Goal: Task Accomplishment & Management: Manage account settings

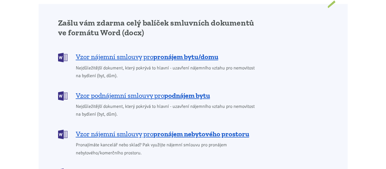
scroll to position [526, 0]
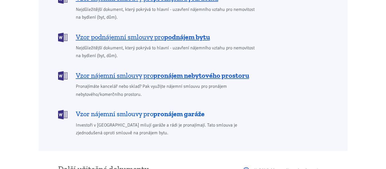
click at [108, 109] on span "Vzor nájemní smlouvy pro pronájem garáže" at bounding box center [140, 113] width 129 height 9
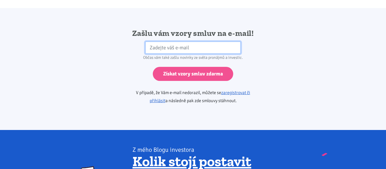
click at [155, 42] on input "email" at bounding box center [192, 48] width 95 height 12
click at [160, 42] on input "email" at bounding box center [192, 48] width 95 height 12
click at [158, 42] on input "email" at bounding box center [192, 48] width 95 height 12
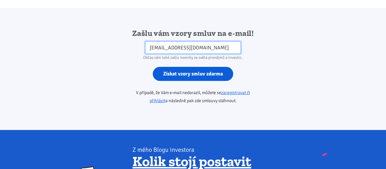
type input "q81ggr6z6@mozmail.com"
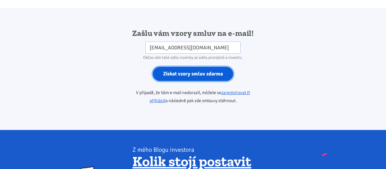
click at [175, 69] on input "Získat vzory smluv zdarma" at bounding box center [193, 74] width 80 height 14
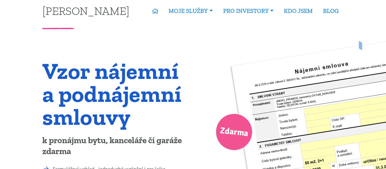
scroll to position [0, 0]
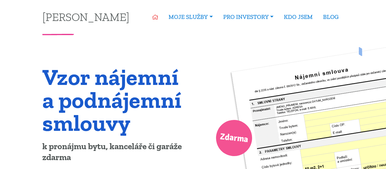
click at [152, 15] on icon at bounding box center [155, 17] width 6 height 5
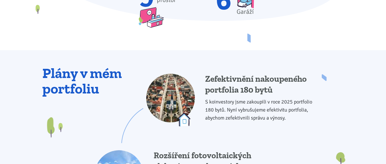
scroll to position [555, 0]
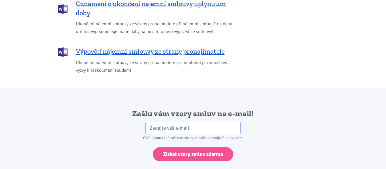
scroll to position [905, 0]
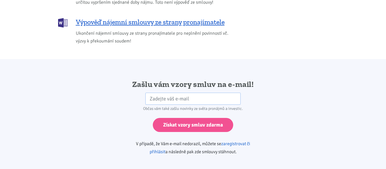
click at [236, 141] on link "zaregistrovat či přihlásit" at bounding box center [200, 148] width 101 height 14
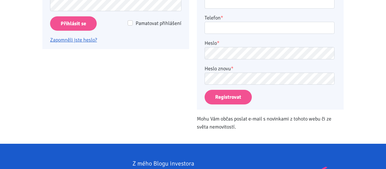
scroll to position [58, 0]
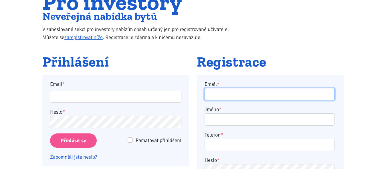
click at [217, 93] on input "Email *" at bounding box center [270, 94] width 130 height 12
type input "webso@seznam.cz"
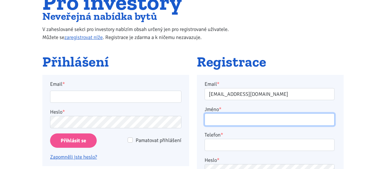
click at [240, 119] on input "Jméno *" at bounding box center [270, 119] width 130 height 12
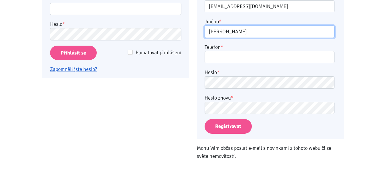
type input "Jan Novák"
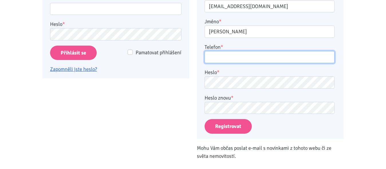
click at [206, 51] on input "Telefon *" at bounding box center [270, 57] width 130 height 12
type input "603603603"
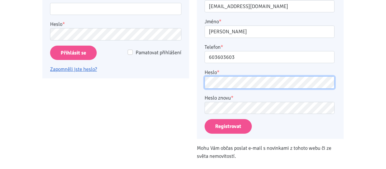
scroll to position [204, 0]
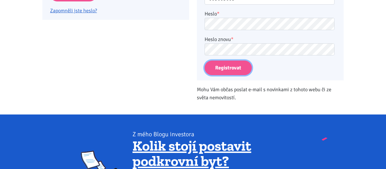
click at [232, 69] on button "Registrovat" at bounding box center [228, 67] width 47 height 15
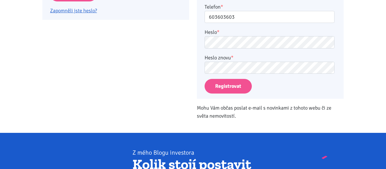
scroll to position [133, 0]
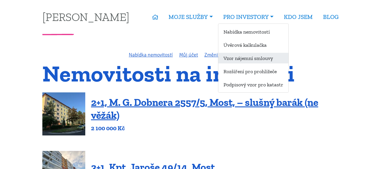
click at [236, 59] on link "Vzor nájemní smlouvy" at bounding box center [253, 58] width 70 height 11
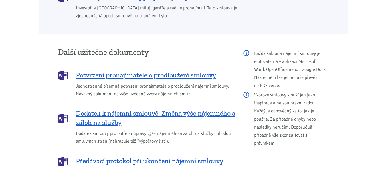
scroll to position [526, 0]
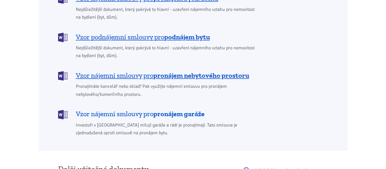
click at [166, 109] on b "pronájem garáže" at bounding box center [178, 113] width 51 height 8
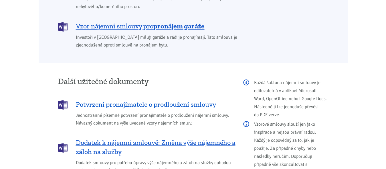
click at [139, 100] on span "Potvrzení pronajímatele o prodloužení smlouvy" at bounding box center [146, 104] width 140 height 9
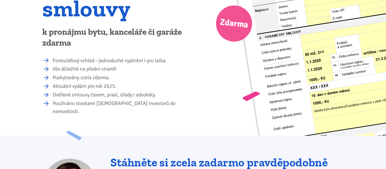
scroll to position [0, 0]
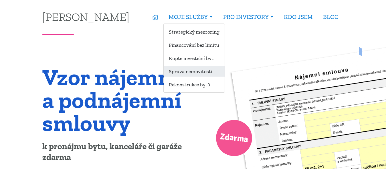
click at [194, 71] on link "Správa nemovitostí" at bounding box center [194, 71] width 61 height 11
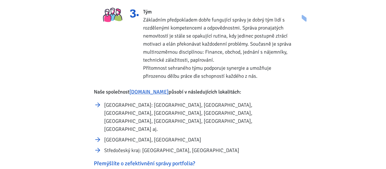
scroll to position [350, 0]
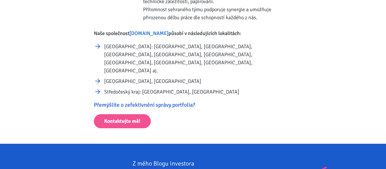
click at [147, 35] on link "[DOMAIN_NAME]" at bounding box center [148, 33] width 39 height 6
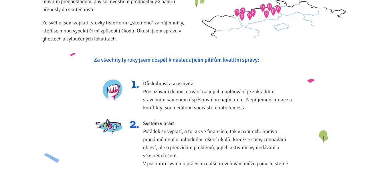
scroll to position [0, 0]
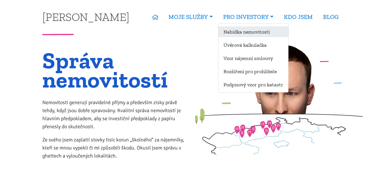
click at [246, 34] on link "Nabídka nemovitostí" at bounding box center [253, 31] width 70 height 11
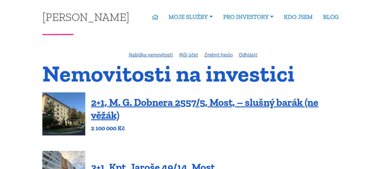
scroll to position [58, 0]
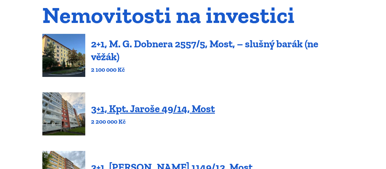
click at [198, 42] on link "2+1, M. G. Dobnera 2557/5, Most, – slušný barák (ne věžák)" at bounding box center [204, 49] width 227 height 25
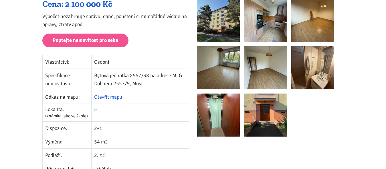
scroll to position [58, 0]
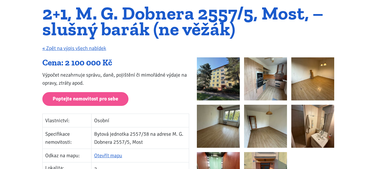
click at [222, 78] on img at bounding box center [218, 78] width 43 height 43
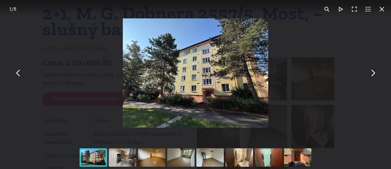
click at [373, 76] on button "You can close this modal content with the ESC key" at bounding box center [373, 73] width 14 height 14
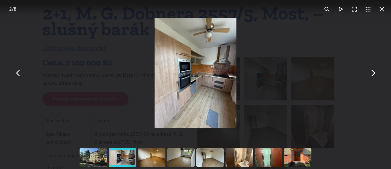
click at [372, 76] on button "You can close this modal content with the ESC key" at bounding box center [373, 73] width 14 height 14
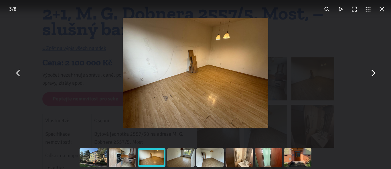
click at [370, 76] on button "You can close this modal content with the ESC key" at bounding box center [373, 73] width 14 height 14
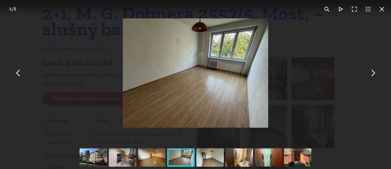
click at [370, 76] on button "You can close this modal content with the ESC key" at bounding box center [373, 73] width 14 height 14
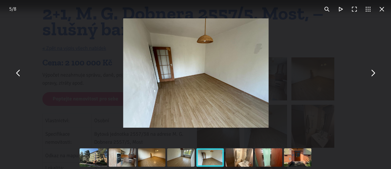
click at [370, 76] on button "You can close this modal content with the ESC key" at bounding box center [373, 73] width 14 height 14
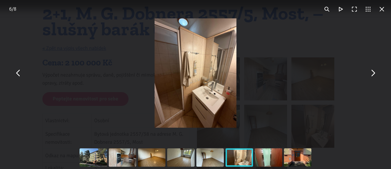
click at [370, 76] on button "You can close this modal content with the ESC key" at bounding box center [373, 73] width 14 height 14
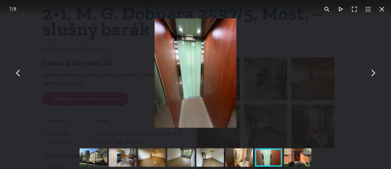
click at [370, 76] on button "You can close this modal content with the ESC key" at bounding box center [373, 73] width 14 height 14
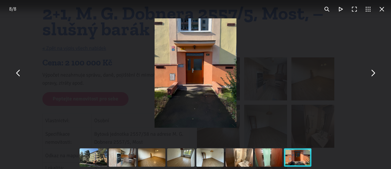
click at [386, 10] on button "You can close this modal content with the ESC key" at bounding box center [382, 9] width 14 height 14
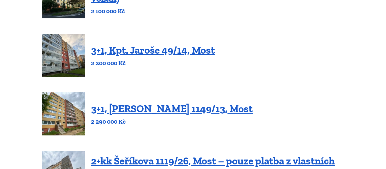
scroll to position [146, 0]
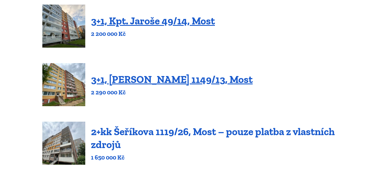
click at [201, 137] on link "2+kk Šeříkova 1119/26, Most – pouze platba z vlastních zdrojů" at bounding box center [213, 137] width 244 height 25
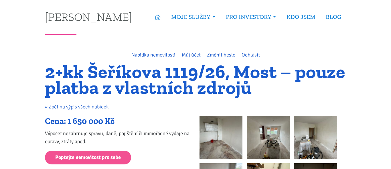
scroll to position [88, 0]
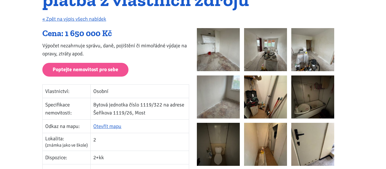
click at [231, 55] on img at bounding box center [218, 49] width 43 height 43
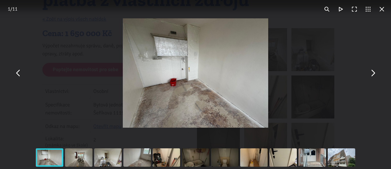
click at [374, 77] on button "You can close this modal content with the ESC key" at bounding box center [373, 73] width 14 height 14
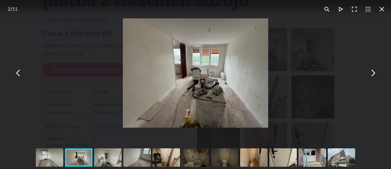
click at [372, 76] on button "You can close this modal content with the ESC key" at bounding box center [373, 73] width 14 height 14
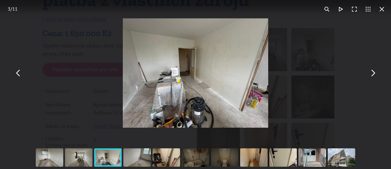
click at [372, 76] on button "You can close this modal content with the ESC key" at bounding box center [373, 73] width 14 height 14
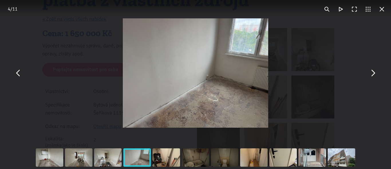
click at [372, 76] on button "You can close this modal content with the ESC key" at bounding box center [373, 73] width 14 height 14
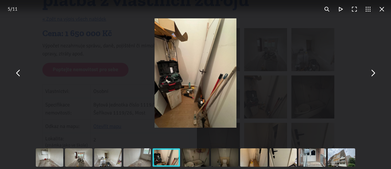
click at [372, 76] on button "You can close this modal content with the ESC key" at bounding box center [373, 73] width 14 height 14
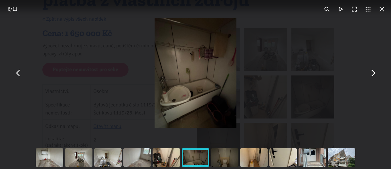
click at [372, 76] on button "You can close this modal content with the ESC key" at bounding box center [373, 73] width 14 height 14
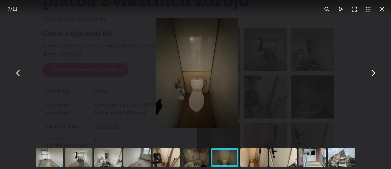
click at [372, 76] on button "You can close this modal content with the ESC key" at bounding box center [373, 73] width 14 height 14
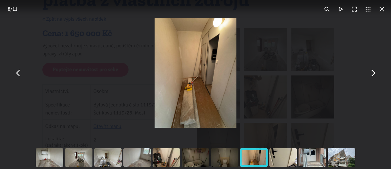
click at [381, 6] on button "You can close this modal content with the ESC key" at bounding box center [382, 9] width 14 height 14
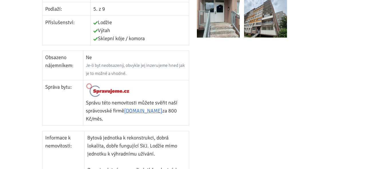
scroll to position [350, 0]
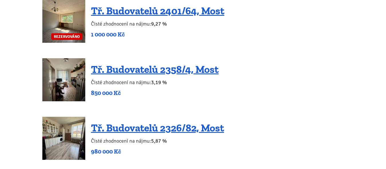
scroll to position [671, 0]
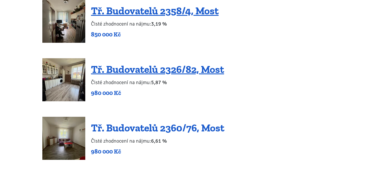
click at [156, 129] on link "Tř. Budovatelů 2360/76, Most" at bounding box center [157, 127] width 133 height 12
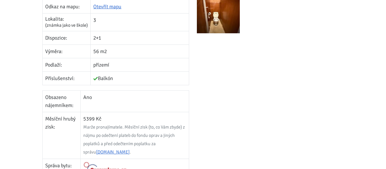
scroll to position [58, 0]
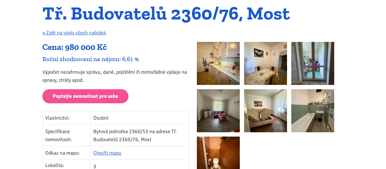
click at [212, 59] on img at bounding box center [218, 63] width 43 height 43
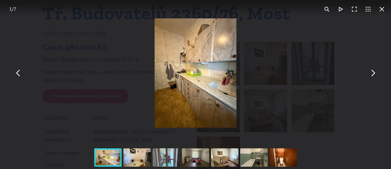
click at [376, 75] on button "You can close this modal content with the ESC key" at bounding box center [373, 73] width 14 height 14
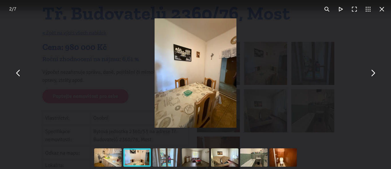
click at [376, 75] on button "You can close this modal content with the ESC key" at bounding box center [373, 73] width 14 height 14
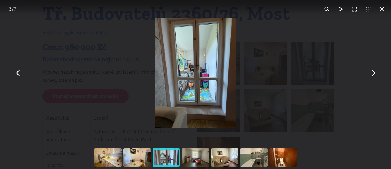
click at [376, 75] on button "You can close this modal content with the ESC key" at bounding box center [373, 73] width 14 height 14
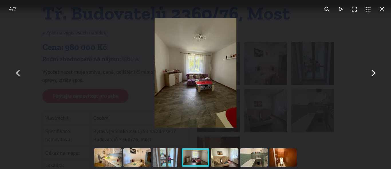
click at [376, 76] on button "You can close this modal content with the ESC key" at bounding box center [373, 73] width 14 height 14
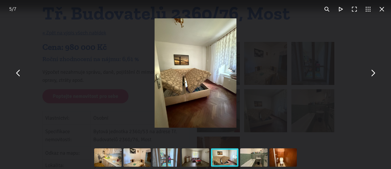
click at [376, 76] on button "You can close this modal content with the ESC key" at bounding box center [373, 73] width 14 height 14
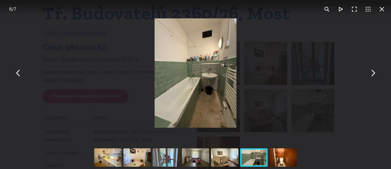
click at [376, 76] on button "You can close this modal content with the ESC key" at bounding box center [373, 73] width 14 height 14
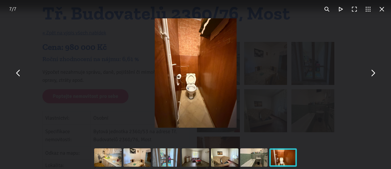
click at [376, 76] on button "You can close this modal content with the ESC key" at bounding box center [373, 73] width 14 height 14
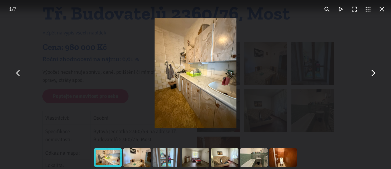
click at [376, 76] on button "You can close this modal content with the ESC key" at bounding box center [373, 73] width 14 height 14
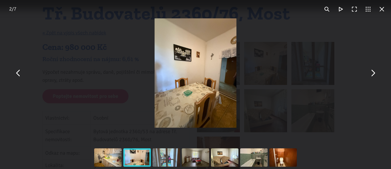
click at [376, 76] on button "You can close this modal content with the ESC key" at bounding box center [373, 73] width 14 height 14
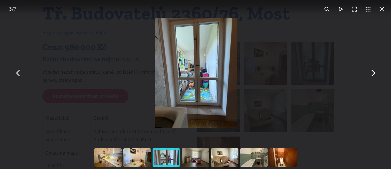
click at [380, 11] on button "You can close this modal content with the ESC key" at bounding box center [382, 9] width 14 height 14
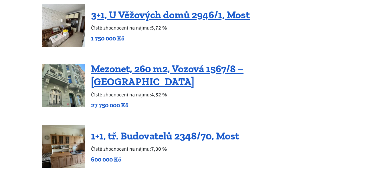
scroll to position [1051, 0]
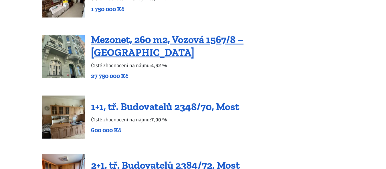
click at [107, 100] on link "1+1, tř. Budovatelů 2348/70, Most" at bounding box center [165, 106] width 148 height 12
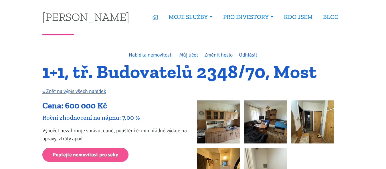
click at [224, 118] on img at bounding box center [218, 121] width 43 height 43
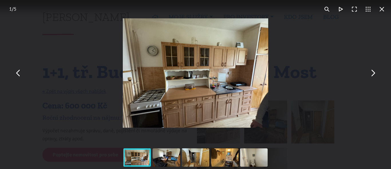
click at [374, 74] on button "You can close this modal content with the ESC key" at bounding box center [373, 73] width 14 height 14
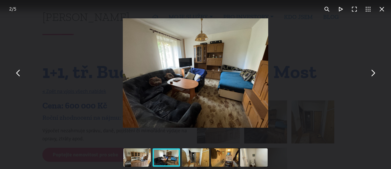
click at [374, 74] on button "You can close this modal content with the ESC key" at bounding box center [373, 73] width 14 height 14
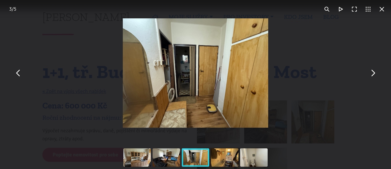
click at [374, 74] on button "You can close this modal content with the ESC key" at bounding box center [373, 73] width 14 height 14
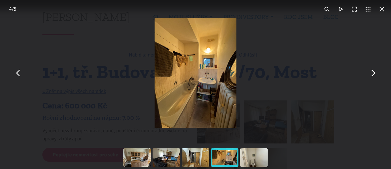
click at [374, 74] on button "You can close this modal content with the ESC key" at bounding box center [373, 73] width 14 height 14
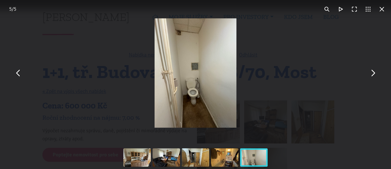
click at [385, 7] on button "You can close this modal content with the ESC key" at bounding box center [382, 9] width 14 height 14
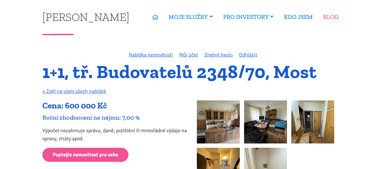
click at [336, 15] on link "BLOG" at bounding box center [331, 16] width 26 height 13
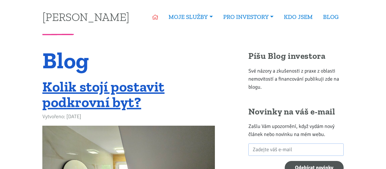
click at [155, 17] on icon at bounding box center [155, 17] width 6 height 5
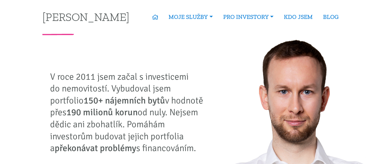
scroll to position [88, 0]
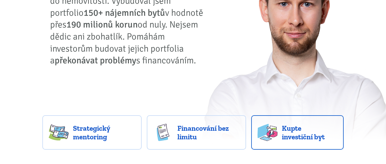
click at [291, 137] on span "Kupte investiční byt" at bounding box center [310, 132] width 56 height 17
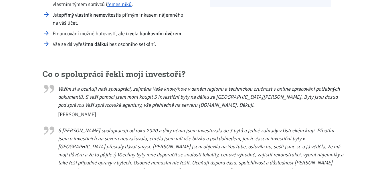
scroll to position [321, 0]
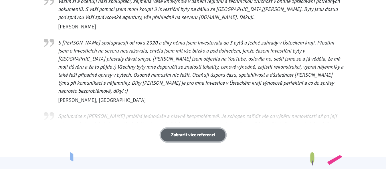
click at [202, 138] on link "Zobrazit více referencí" at bounding box center [193, 134] width 65 height 13
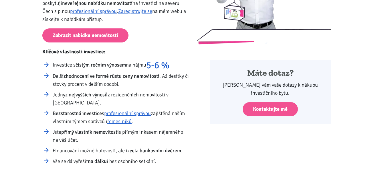
scroll to position [0, 0]
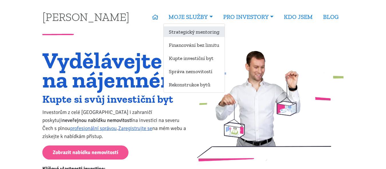
click at [190, 31] on link "Strategický mentoring" at bounding box center [194, 31] width 61 height 11
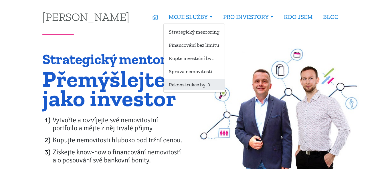
click at [183, 83] on link "Rekonstrukce bytů" at bounding box center [194, 84] width 61 height 11
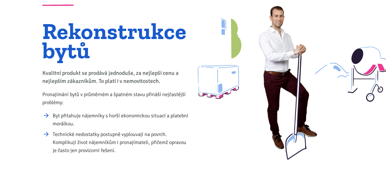
scroll to position [146, 0]
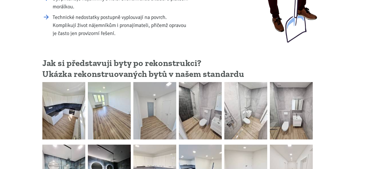
click at [66, 105] on img at bounding box center [63, 110] width 43 height 57
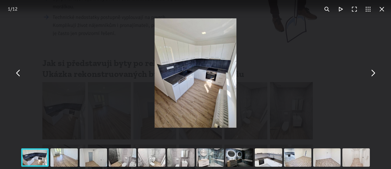
click at [370, 72] on button "You can close this modal content with the ESC key" at bounding box center [373, 73] width 14 height 14
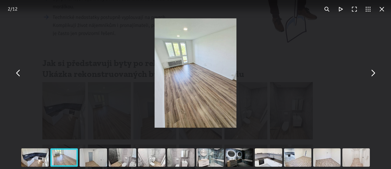
click at [370, 72] on button "You can close this modal content with the ESC key" at bounding box center [373, 73] width 14 height 14
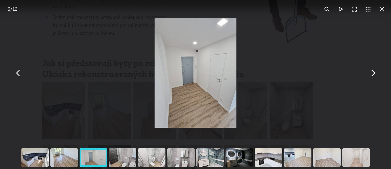
click at [370, 72] on button "You can close this modal content with the ESC key" at bounding box center [373, 73] width 14 height 14
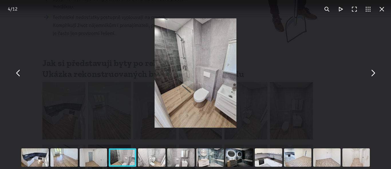
click at [370, 72] on button "You can close this modal content with the ESC key" at bounding box center [373, 73] width 14 height 14
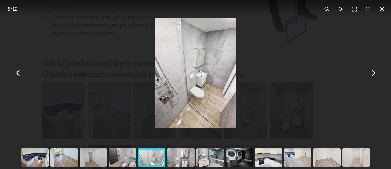
click at [370, 72] on button "You can close this modal content with the ESC key" at bounding box center [373, 73] width 14 height 14
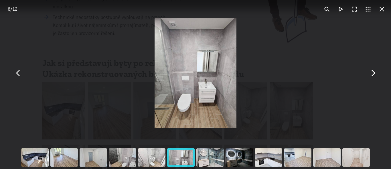
click at [370, 72] on button "You can close this modal content with the ESC key" at bounding box center [373, 73] width 14 height 14
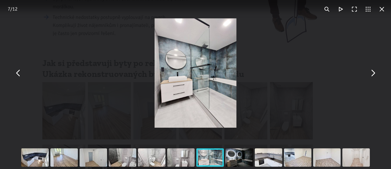
click at [370, 72] on button "You can close this modal content with the ESC key" at bounding box center [373, 73] width 14 height 14
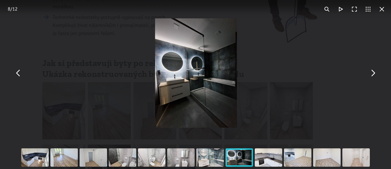
click at [370, 72] on button "You can close this modal content with the ESC key" at bounding box center [373, 73] width 14 height 14
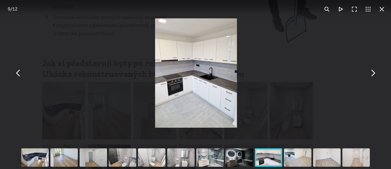
click at [370, 72] on button "You can close this modal content with the ESC key" at bounding box center [373, 73] width 14 height 14
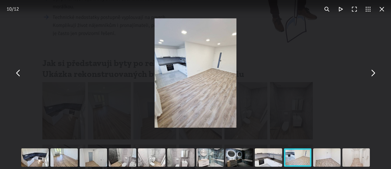
click at [370, 72] on button "You can close this modal content with the ESC key" at bounding box center [373, 73] width 14 height 14
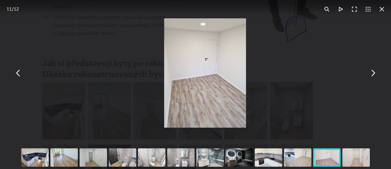
click at [370, 72] on button "You can close this modal content with the ESC key" at bounding box center [373, 73] width 14 height 14
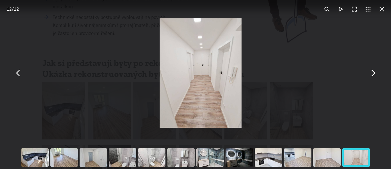
click at [370, 72] on button "You can close this modal content with the ESC key" at bounding box center [373, 73] width 14 height 14
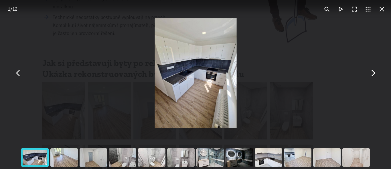
click at [370, 72] on button "You can close this modal content with the ESC key" at bounding box center [373, 73] width 14 height 14
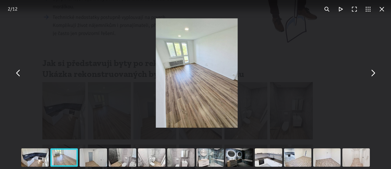
click at [385, 7] on button "You can close this modal content with the ESC key" at bounding box center [382, 9] width 14 height 14
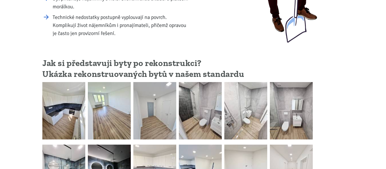
scroll to position [0, 0]
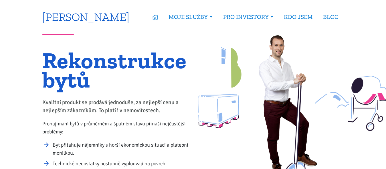
click at [62, 21] on link "[PERSON_NAME]" at bounding box center [85, 16] width 87 height 11
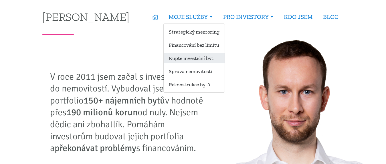
click at [195, 56] on link "Kupte investiční byt" at bounding box center [194, 58] width 61 height 11
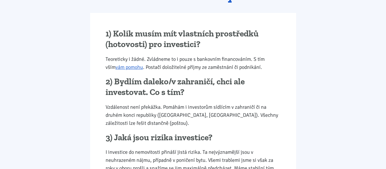
scroll to position [584, 0]
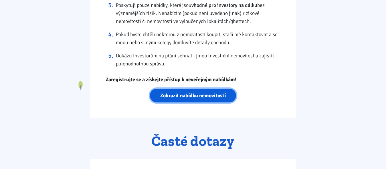
click at [202, 98] on link "Zobrazit nabídku nemovitostí" at bounding box center [193, 95] width 86 height 14
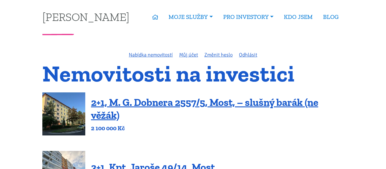
scroll to position [29, 0]
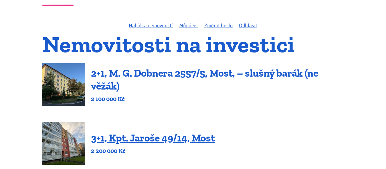
click at [98, 78] on link "2+1, M. G. Dobnera 2557/5, Most, – slušný barák (ne věžák)" at bounding box center [204, 79] width 227 height 25
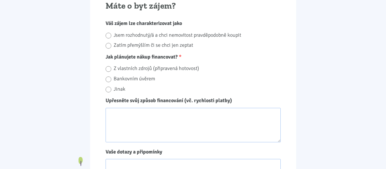
scroll to position [584, 0]
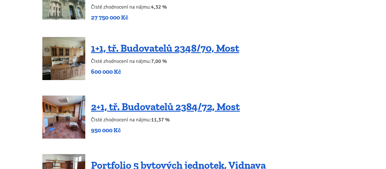
scroll to position [1139, 0]
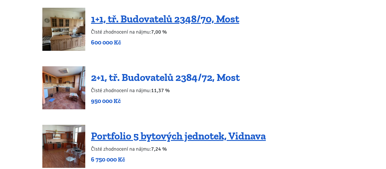
click at [176, 72] on link "2+1, tř. Budovatelů 2384/72, Most" at bounding box center [165, 77] width 149 height 12
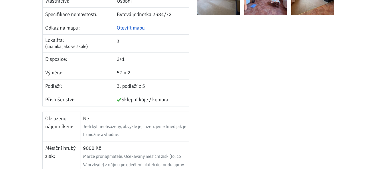
scroll to position [58, 0]
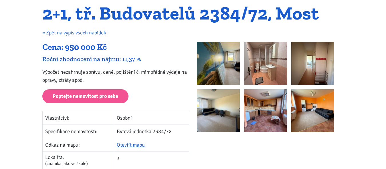
click at [232, 70] on img at bounding box center [218, 63] width 43 height 43
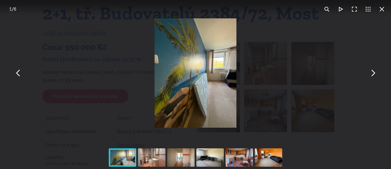
click at [374, 72] on button "You can close this modal content with the ESC key" at bounding box center [373, 73] width 14 height 14
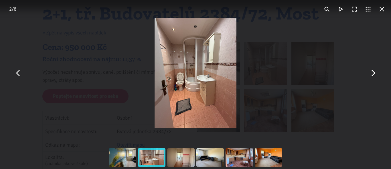
click at [373, 71] on button "You can close this modal content with the ESC key" at bounding box center [373, 73] width 14 height 14
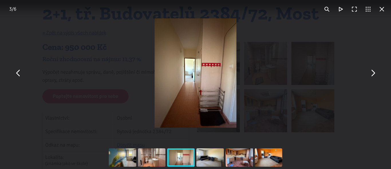
click at [372, 71] on button "You can close this modal content with the ESC key" at bounding box center [373, 73] width 14 height 14
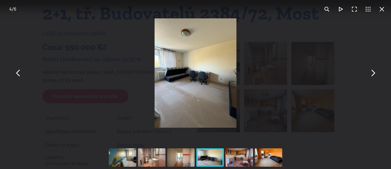
click at [372, 71] on button "You can close this modal content with the ESC key" at bounding box center [373, 73] width 14 height 14
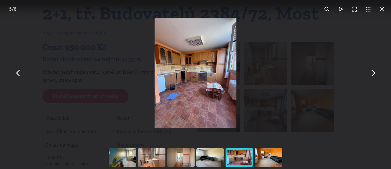
click at [372, 71] on button "You can close this modal content with the ESC key" at bounding box center [373, 73] width 14 height 14
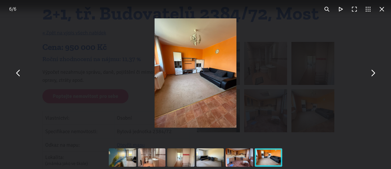
click at [372, 71] on button "You can close this modal content with the ESC key" at bounding box center [373, 73] width 14 height 14
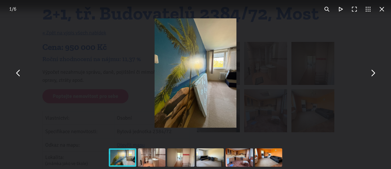
click at [384, 10] on button "You can close this modal content with the ESC key" at bounding box center [382, 9] width 14 height 14
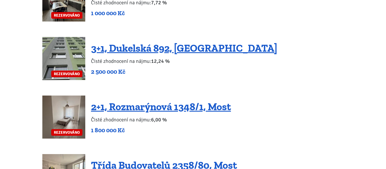
scroll to position [1431, 0]
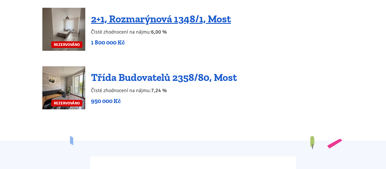
click at [166, 71] on link "Třída Budovatelů 2358/80, Most" at bounding box center [164, 77] width 146 height 12
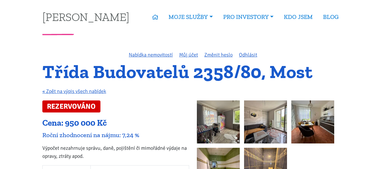
click at [220, 135] on img at bounding box center [218, 121] width 43 height 43
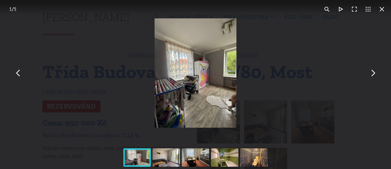
click at [376, 74] on button "You can close this modal content with the ESC key" at bounding box center [373, 73] width 14 height 14
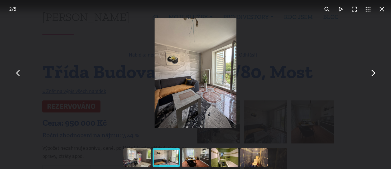
click at [375, 76] on button "You can close this modal content with the ESC key" at bounding box center [373, 73] width 14 height 14
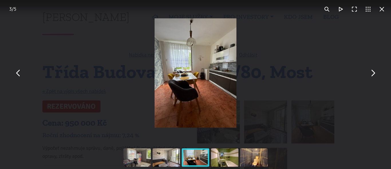
click at [374, 76] on button "You can close this modal content with the ESC key" at bounding box center [373, 73] width 14 height 14
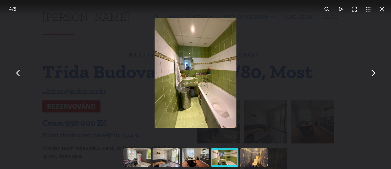
click at [374, 76] on button "You can close this modal content with the ESC key" at bounding box center [373, 73] width 14 height 14
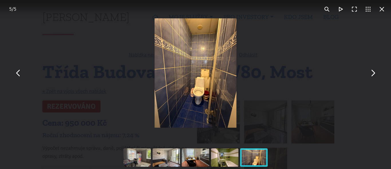
click at [374, 76] on button "You can close this modal content with the ESC key" at bounding box center [373, 73] width 14 height 14
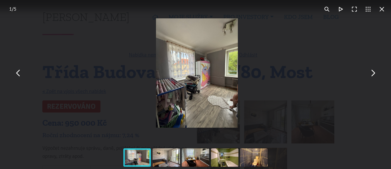
click at [374, 76] on button "You can close this modal content with the ESC key" at bounding box center [373, 73] width 14 height 14
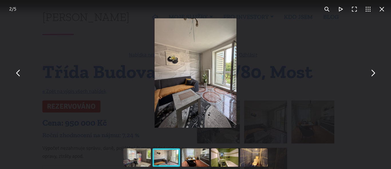
click at [381, 12] on button "You can close this modal content with the ESC key" at bounding box center [382, 9] width 14 height 14
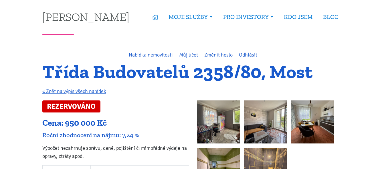
click at [176, 51] on div "Nabídka nemovitostí Můj účet Změnit heslo Odhlásit" at bounding box center [193, 55] width 309 height 8
click at [193, 55] on link "Můj účet" at bounding box center [188, 55] width 19 height 6
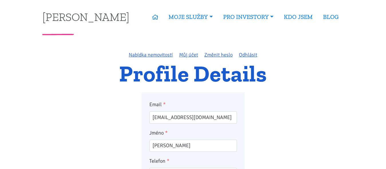
scroll to position [88, 0]
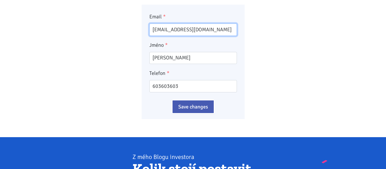
drag, startPoint x: 165, startPoint y: 30, endPoint x: 126, endPoint y: 26, distance: 39.2
click at [149, 26] on input "[EMAIL_ADDRESS][DOMAIN_NAME]" at bounding box center [193, 29] width 88 height 12
type input "[EMAIL_ADDRESS][DOMAIN_NAME]"
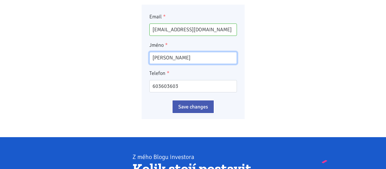
drag, startPoint x: 181, startPoint y: 58, endPoint x: 0, endPoint y: 43, distance: 181.5
click at [149, 52] on input "[PERSON_NAME]" at bounding box center [193, 58] width 88 height 12
type input "[PERSON_NAME]"
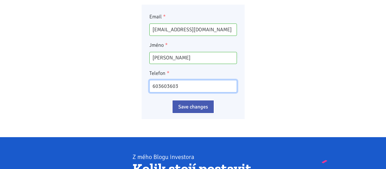
drag, startPoint x: 186, startPoint y: 87, endPoint x: 49, endPoint y: 74, distance: 138.0
click at [149, 80] on input "603603603" at bounding box center [193, 86] width 88 height 12
type input "605282522"
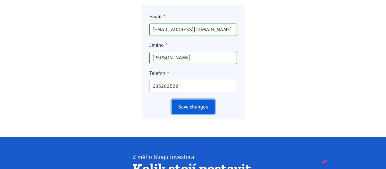
click at [210, 103] on input "Save changes" at bounding box center [193, 106] width 43 height 14
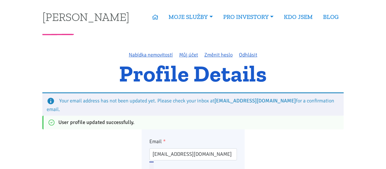
scroll to position [117, 0]
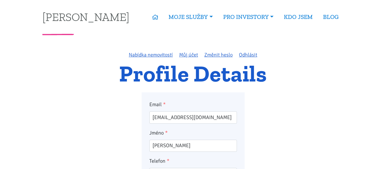
scroll to position [117, 0]
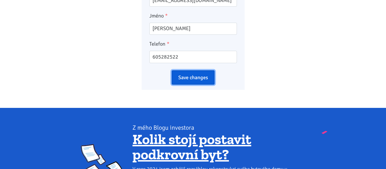
click at [206, 79] on input "Save changes" at bounding box center [193, 77] width 43 height 14
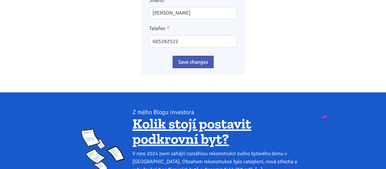
scroll to position [292, 0]
